Goal: Task Accomplishment & Management: Manage account settings

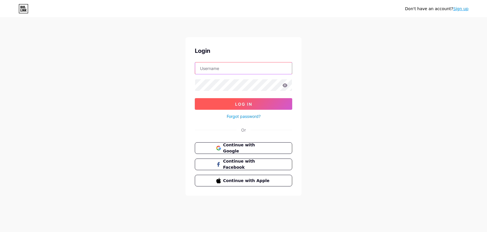
type input "[EMAIL_ADDRESS][DOMAIN_NAME]"
click at [230, 108] on button "Log In" at bounding box center [243, 104] width 97 height 12
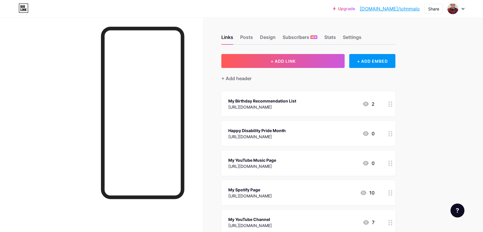
click at [369, 103] on icon at bounding box center [366, 104] width 6 height 5
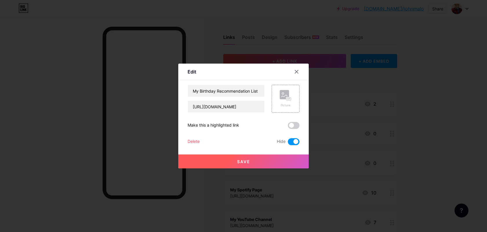
click at [288, 144] on span at bounding box center [294, 141] width 12 height 7
click at [288, 143] on input "checkbox" at bounding box center [288, 143] width 0 height 0
click at [289, 69] on div "Edit" at bounding box center [243, 73] width 131 height 14
click at [292, 72] on div at bounding box center [297, 71] width 10 height 10
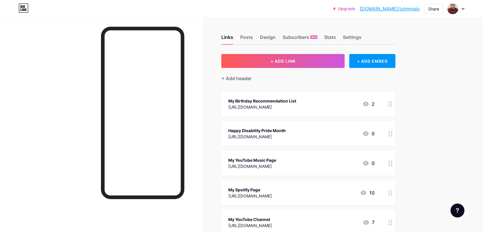
click at [366, 131] on icon at bounding box center [365, 133] width 7 height 7
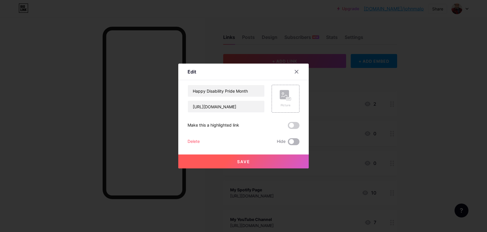
click at [294, 140] on span at bounding box center [294, 141] width 12 height 7
click at [288, 143] on input "checkbox" at bounding box center [288, 143] width 0 height 0
click at [391, 116] on div at bounding box center [243, 116] width 487 height 232
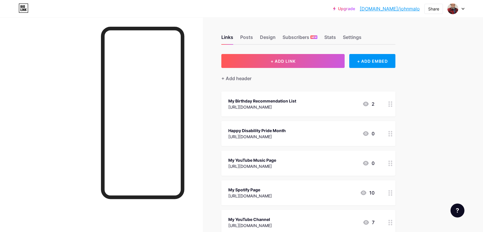
click at [365, 102] on icon at bounding box center [365, 103] width 7 height 7
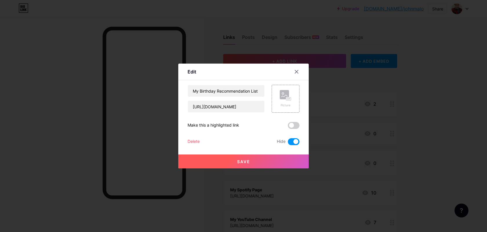
click at [291, 140] on span at bounding box center [294, 141] width 12 height 7
click at [288, 143] on input "checkbox" at bounding box center [288, 143] width 0 height 0
click at [453, 100] on div at bounding box center [243, 116] width 487 height 232
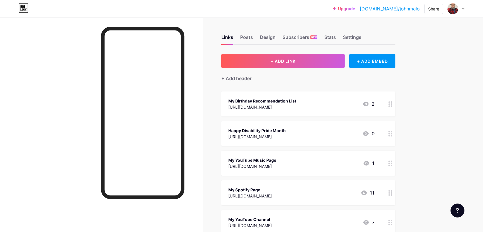
click at [390, 9] on link "[DOMAIN_NAME]/johnmalo" at bounding box center [390, 8] width 60 height 7
click at [365, 133] on icon at bounding box center [366, 133] width 6 height 5
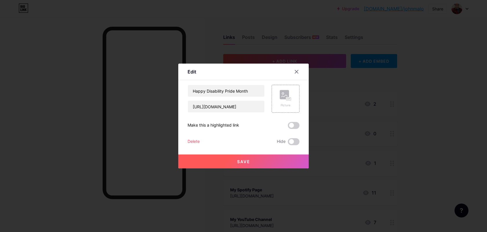
click at [230, 163] on button "Save" at bounding box center [243, 161] width 131 height 14
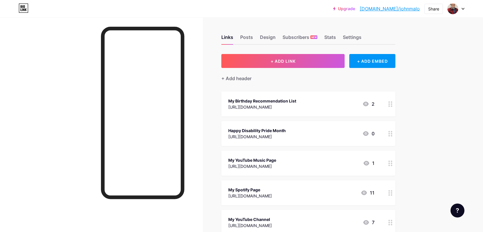
click at [366, 131] on icon at bounding box center [366, 133] width 6 height 5
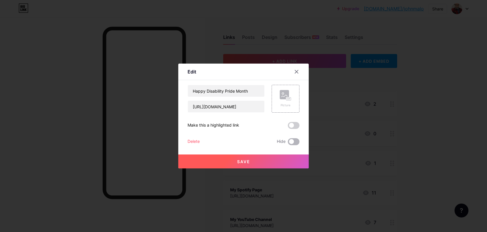
click at [289, 140] on span at bounding box center [294, 141] width 12 height 7
click at [288, 143] on input "checkbox" at bounding box center [288, 143] width 0 height 0
click at [272, 158] on button "Save" at bounding box center [243, 161] width 131 height 14
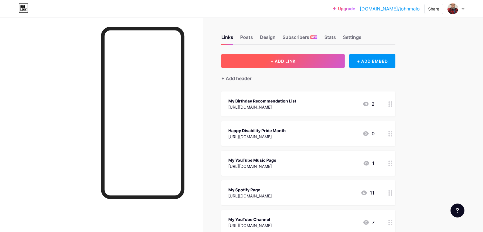
click at [287, 56] on button "+ ADD LINK" at bounding box center [282, 61] width 123 height 14
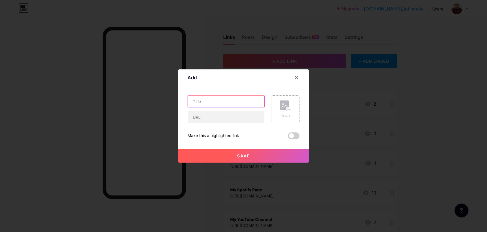
click at [214, 100] on input "text" at bounding box center [226, 101] width 77 height 12
type input "My Facebook Page"
click at [191, 116] on input "text" at bounding box center [226, 117] width 77 height 12
paste input "[URL][DOMAIN_NAME]"
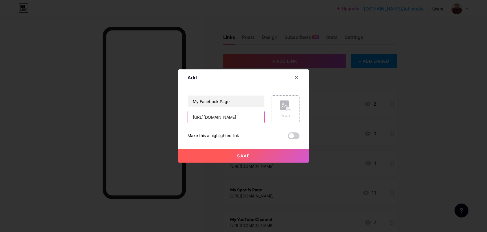
type input "[URL][DOMAIN_NAME]"
click at [236, 152] on button "Save" at bounding box center [243, 156] width 131 height 14
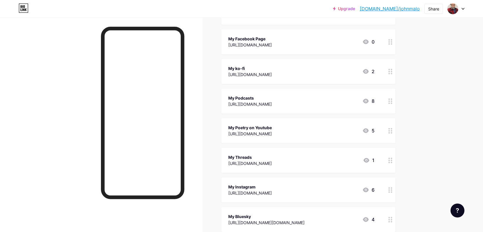
scroll to position [0, 0]
